Goal: Transaction & Acquisition: Purchase product/service

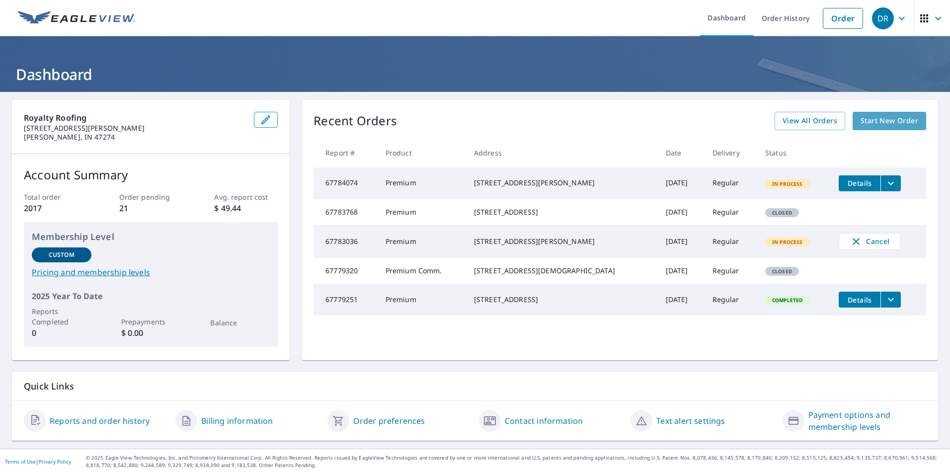
click at [894, 126] on span "Start New Order" at bounding box center [890, 121] width 58 height 12
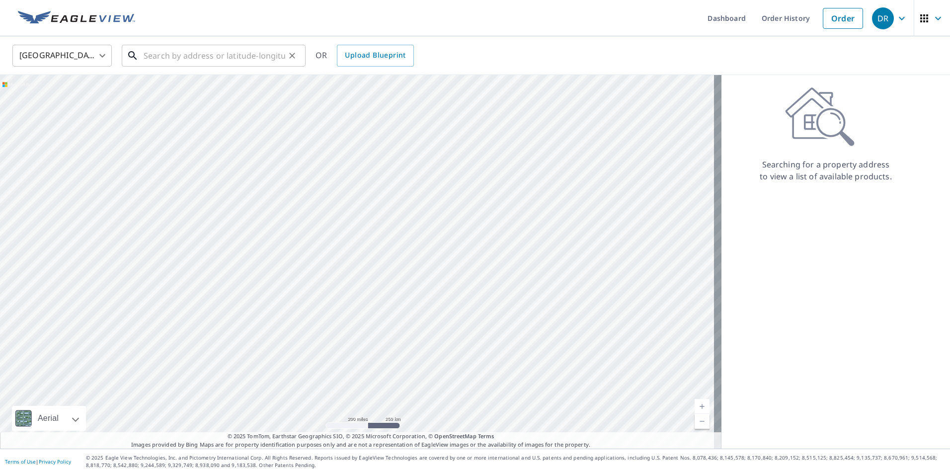
click at [260, 52] on input "text" at bounding box center [215, 56] width 142 height 28
paste input "[STREET_ADDRESS][PERSON_NAME]"
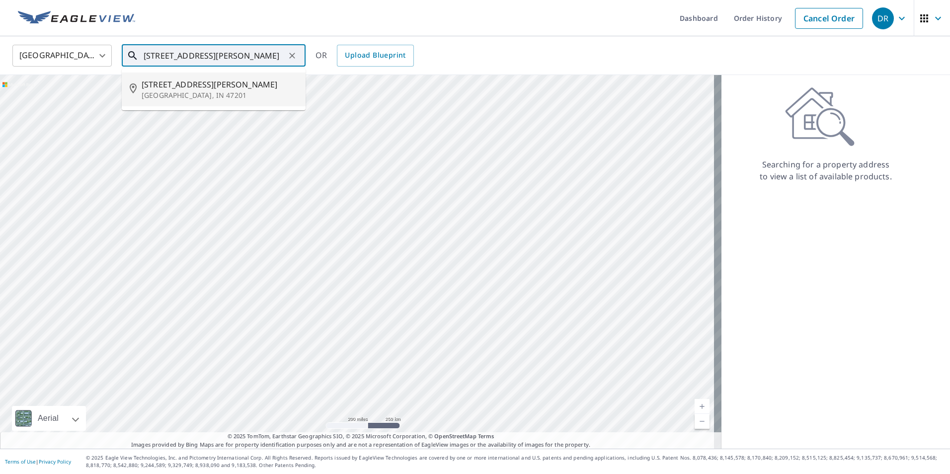
click at [244, 86] on span "[STREET_ADDRESS][PERSON_NAME]" at bounding box center [220, 85] width 156 height 12
type input "[STREET_ADDRESS][PERSON_NAME]"
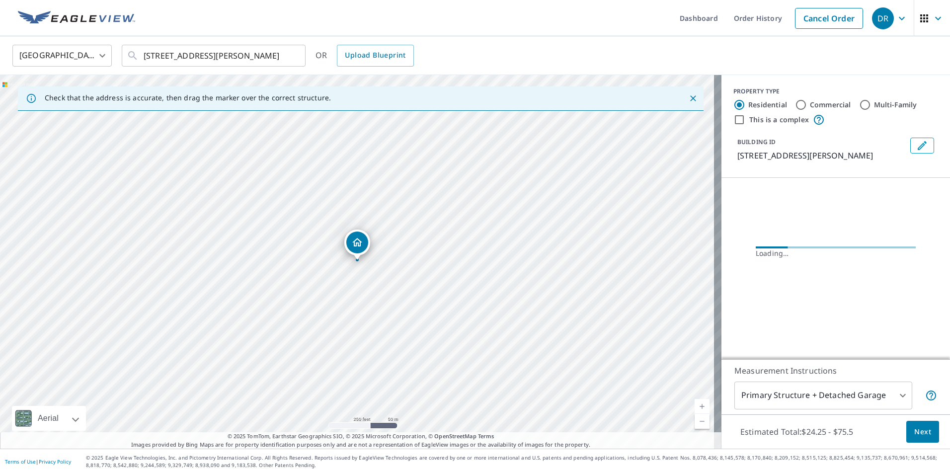
click at [697, 402] on link "Current Level 17, Zoom In" at bounding box center [702, 406] width 15 height 15
click at [697, 402] on link "Current Level 18, Zoom In" at bounding box center [702, 406] width 15 height 15
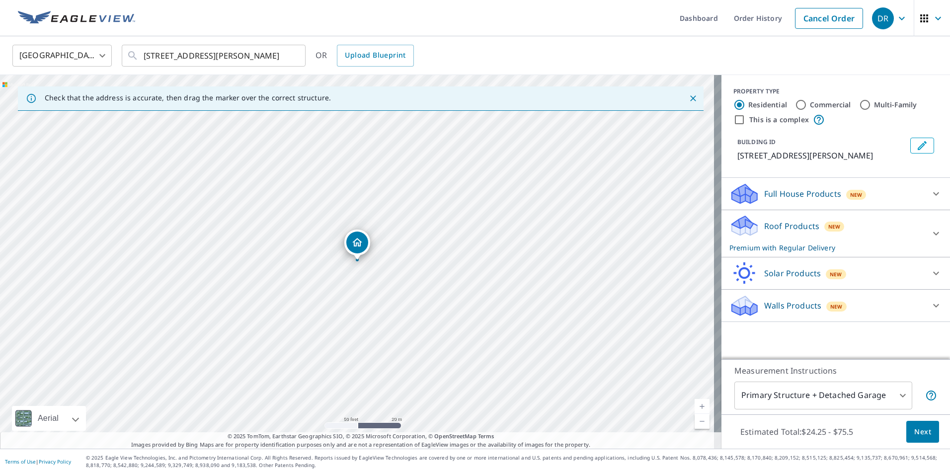
click at [816, 249] on div "Roof Products New Premium with Regular Delivery" at bounding box center [827, 233] width 195 height 39
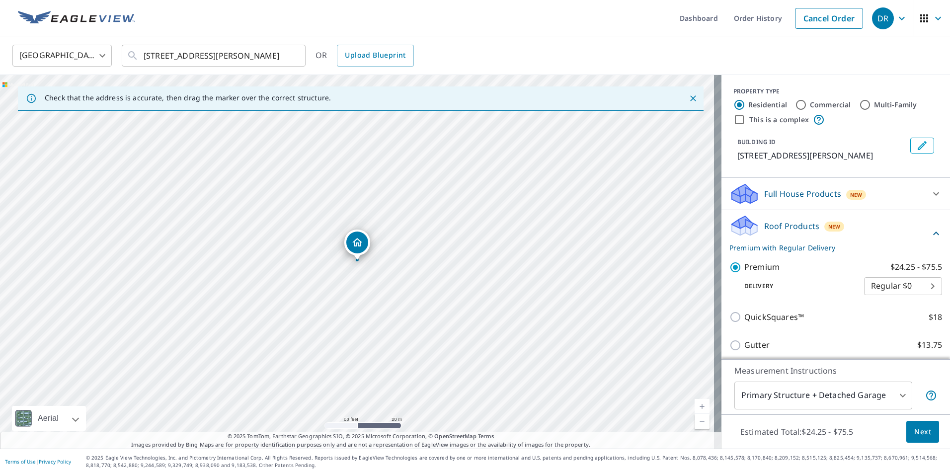
click at [915, 431] on span "Next" at bounding box center [923, 432] width 17 height 12
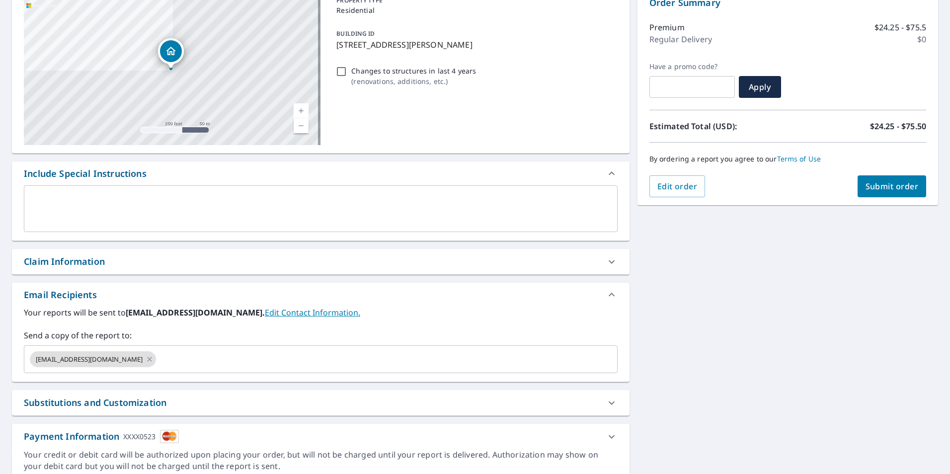
scroll to position [112, 0]
click at [146, 356] on icon at bounding box center [150, 358] width 8 height 11
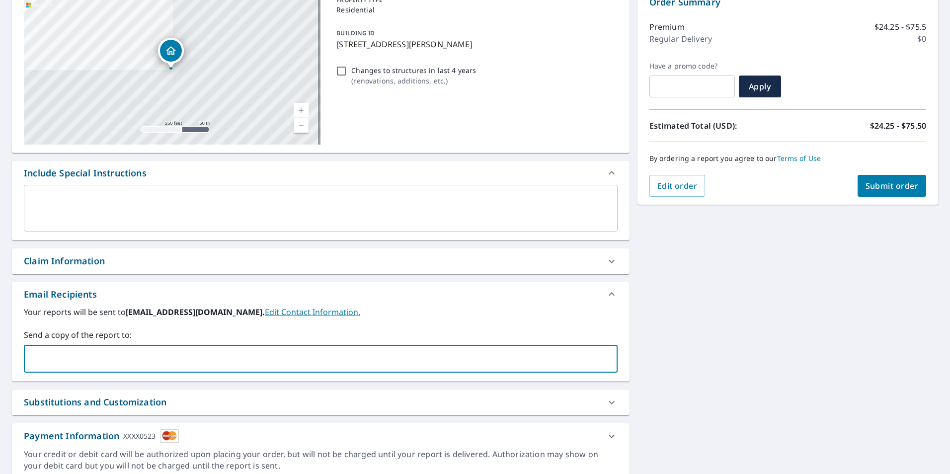
click at [109, 356] on input "text" at bounding box center [313, 358] width 570 height 19
type input "[EMAIL_ADDRESS][DOMAIN_NAME]"
click at [739, 321] on div "[STREET_ADDRESS][PERSON_NAME] A standard road map Aerial A detailed look from a…" at bounding box center [475, 234] width 950 height 508
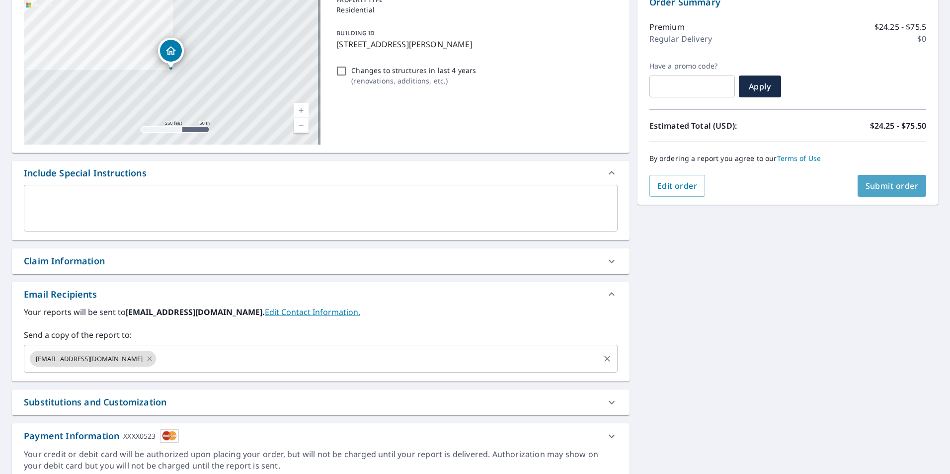
click at [888, 179] on button "Submit order" at bounding box center [892, 186] width 69 height 22
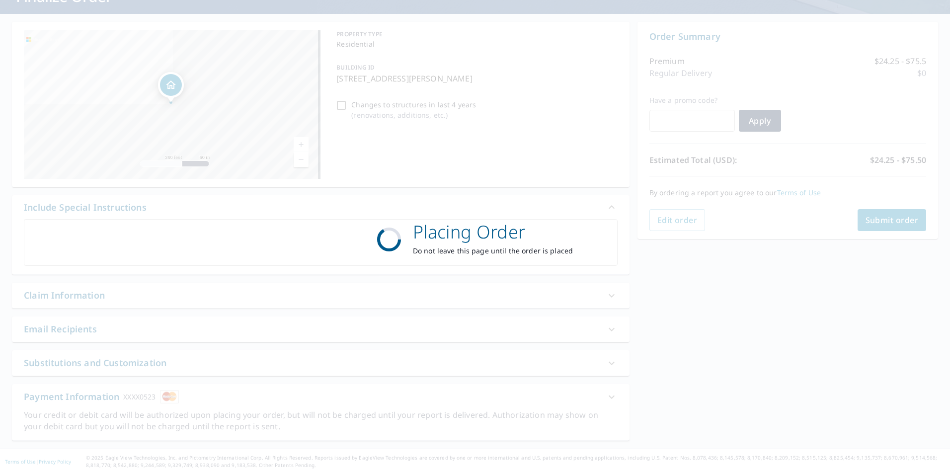
scroll to position [78, 0]
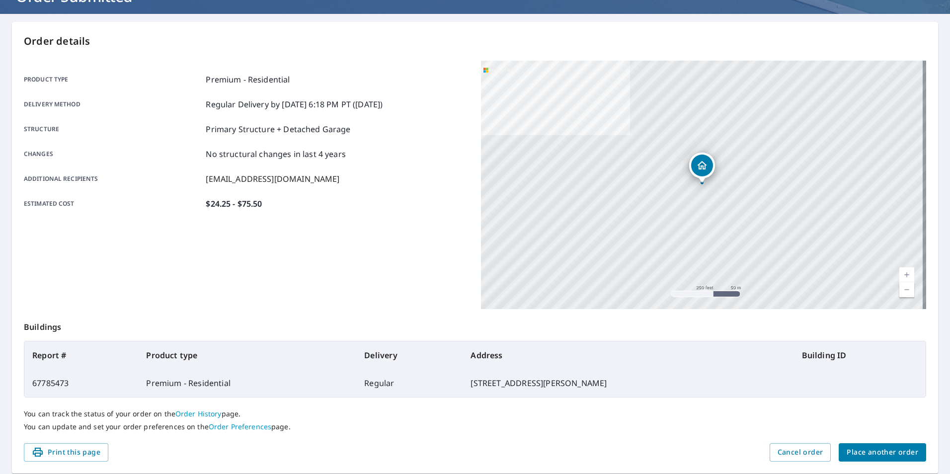
click at [847, 455] on span "Place another order" at bounding box center [883, 452] width 72 height 12
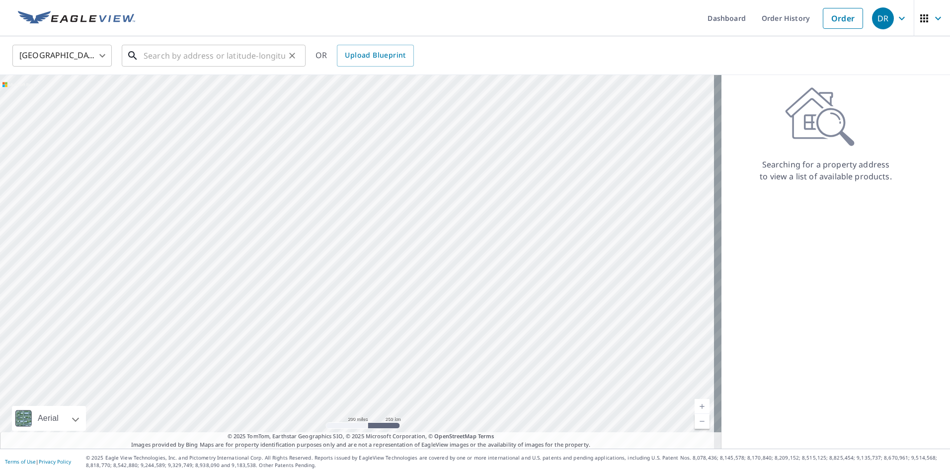
click at [233, 60] on input "text" at bounding box center [215, 56] width 142 height 28
paste input "1156 Old State Rd 46"
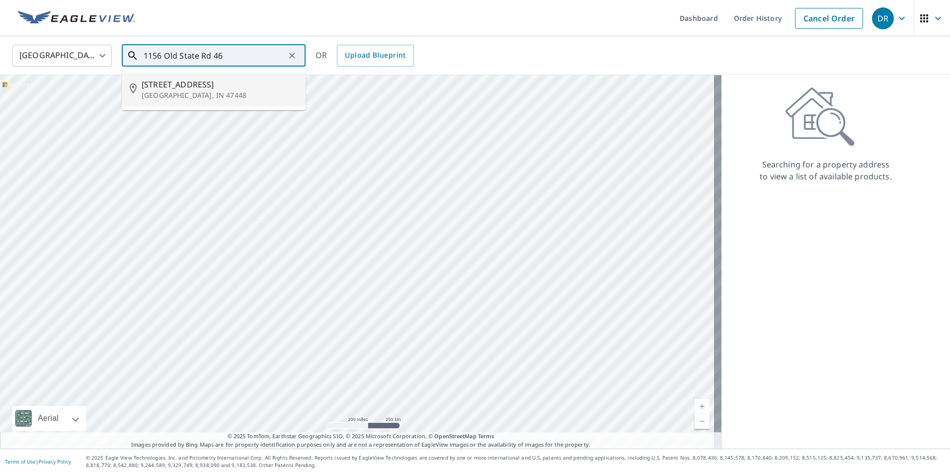
click at [255, 84] on span "[STREET_ADDRESS]" at bounding box center [220, 85] width 156 height 12
type input "[STREET_ADDRESS]"
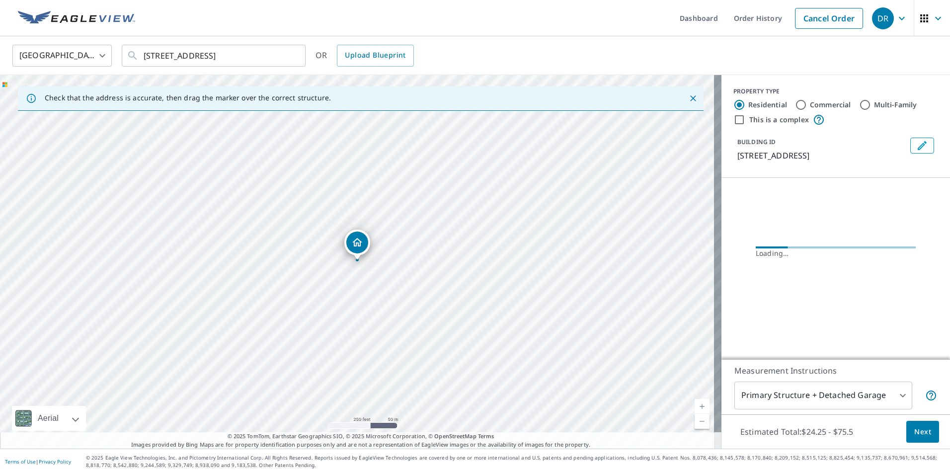
click at [699, 405] on link "Current Level 17, Zoom In" at bounding box center [702, 406] width 15 height 15
click at [699, 405] on link "Current Level 18, Zoom In" at bounding box center [702, 406] width 15 height 15
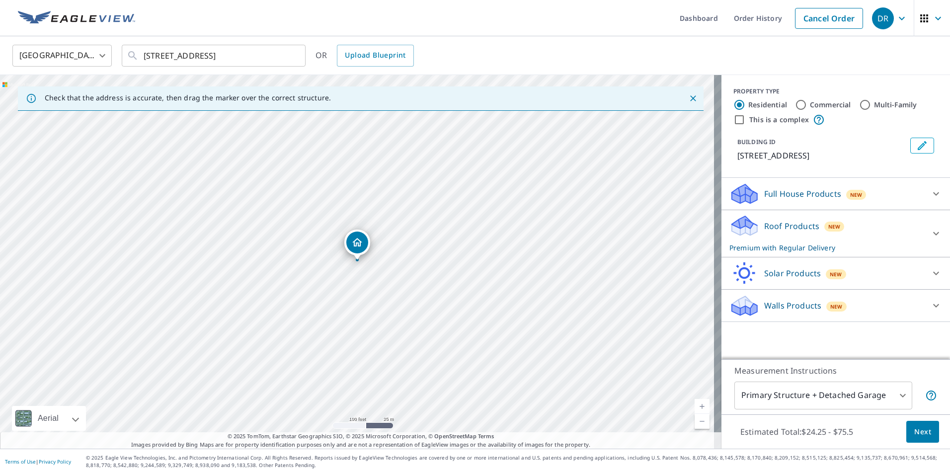
click at [699, 405] on link "Current Level 18, Zoom In" at bounding box center [702, 406] width 15 height 15
click at [844, 227] on div "Roof Products New Premium with Regular Delivery" at bounding box center [827, 233] width 195 height 39
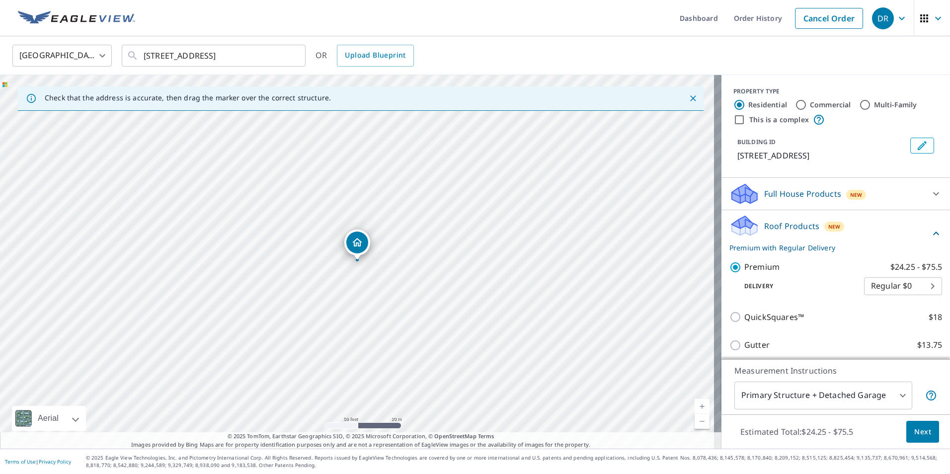
click at [912, 425] on button "Next" at bounding box center [923, 432] width 33 height 22
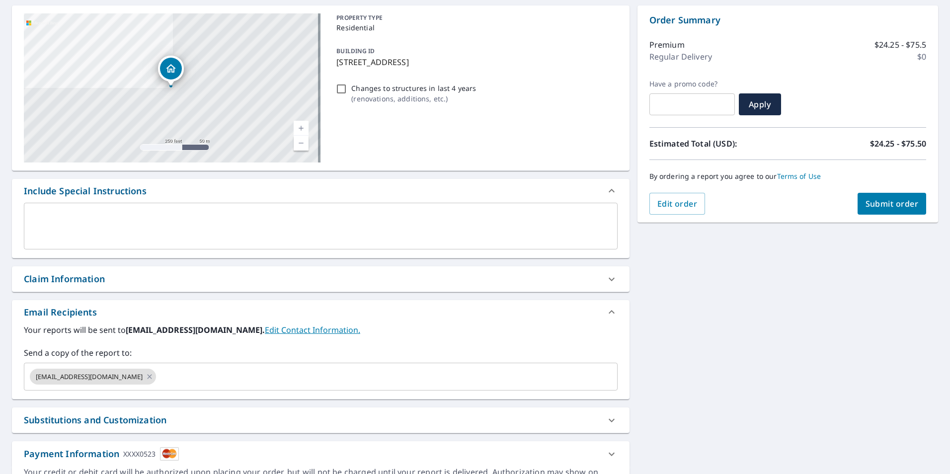
scroll to position [103, 0]
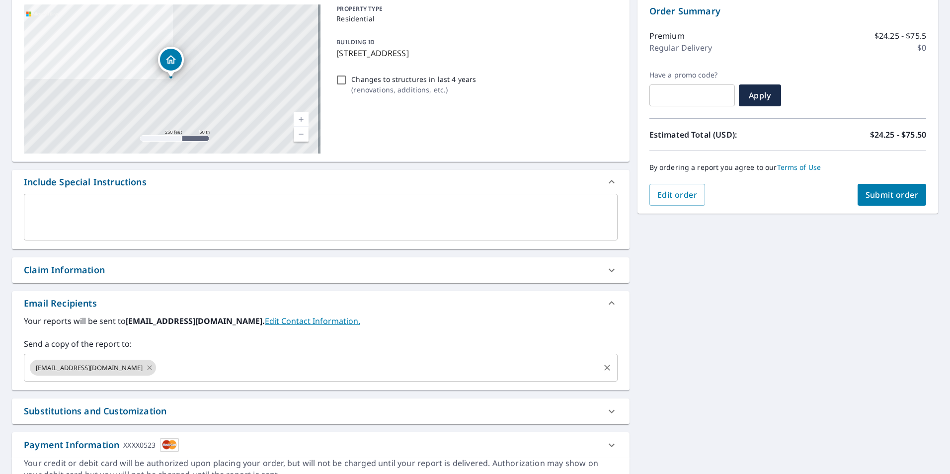
click at [146, 368] on icon at bounding box center [150, 367] width 8 height 11
click at [111, 368] on input "text" at bounding box center [313, 367] width 570 height 19
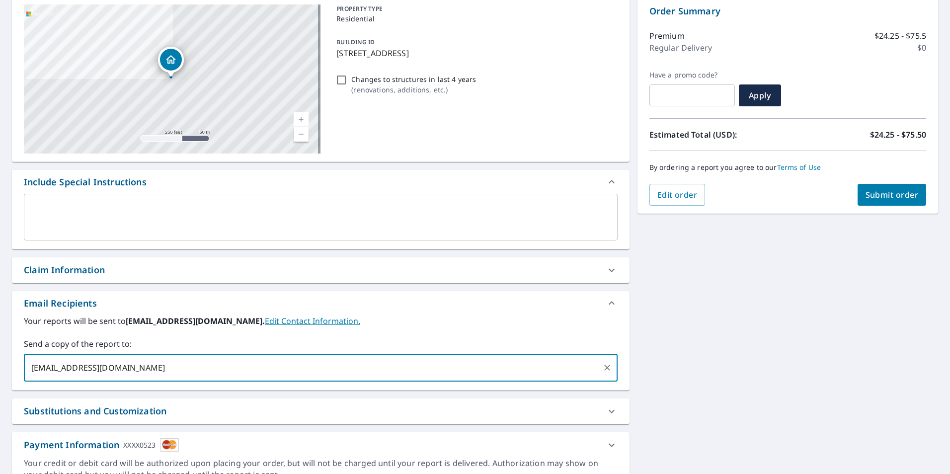
type input "[EMAIL_ADDRESS][DOMAIN_NAME]"
click at [763, 331] on div "[STREET_ADDRESS] Aerial Road A standard road map Aerial A detailed look from ab…" at bounding box center [475, 243] width 950 height 508
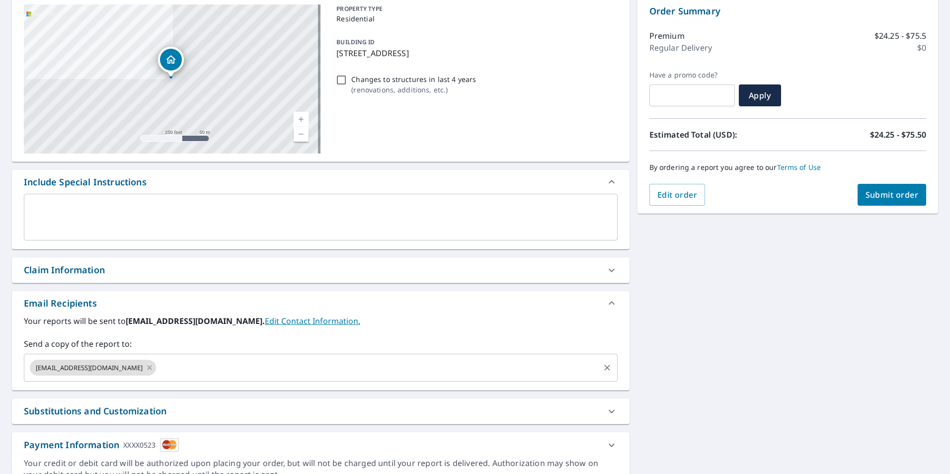
click at [866, 199] on span "Submit order" at bounding box center [892, 194] width 53 height 11
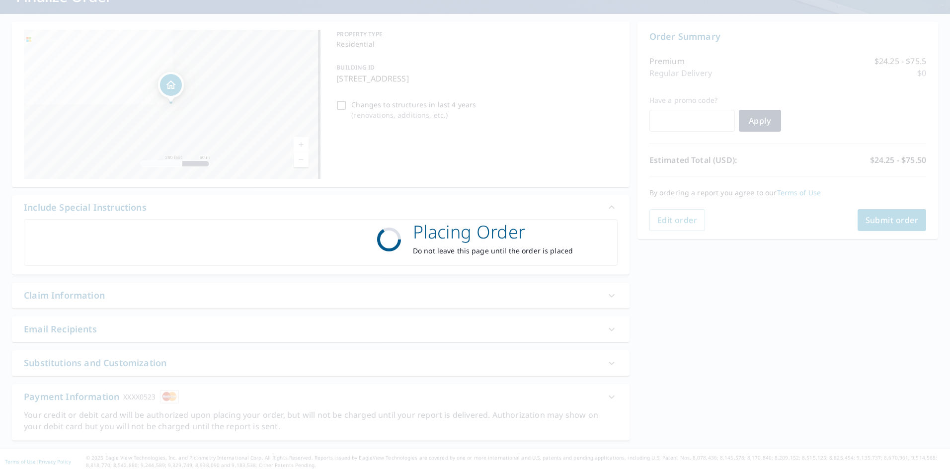
scroll to position [78, 0]
